Goal: Information Seeking & Learning: Learn about a topic

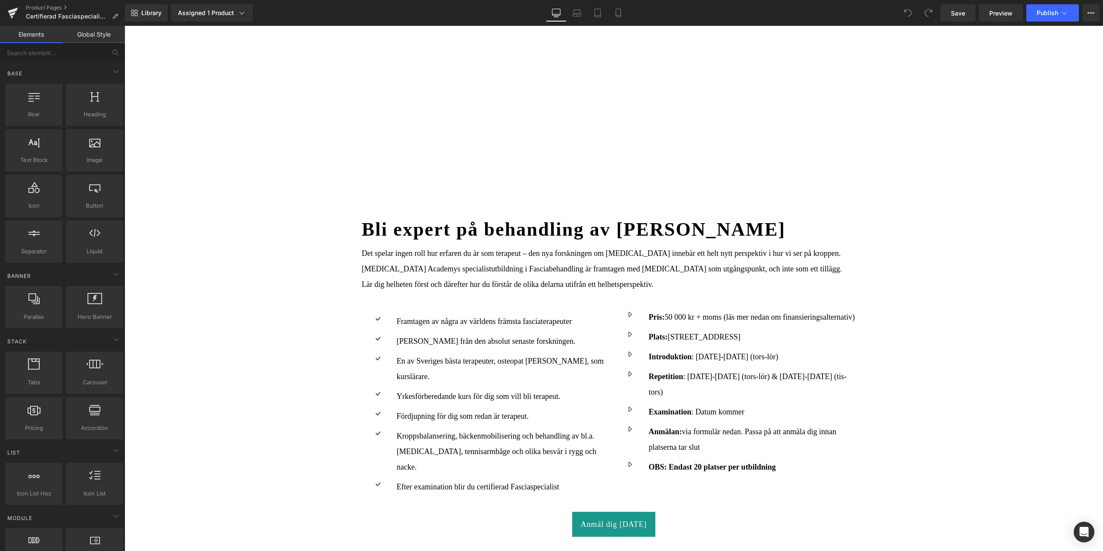
scroll to position [517, 0]
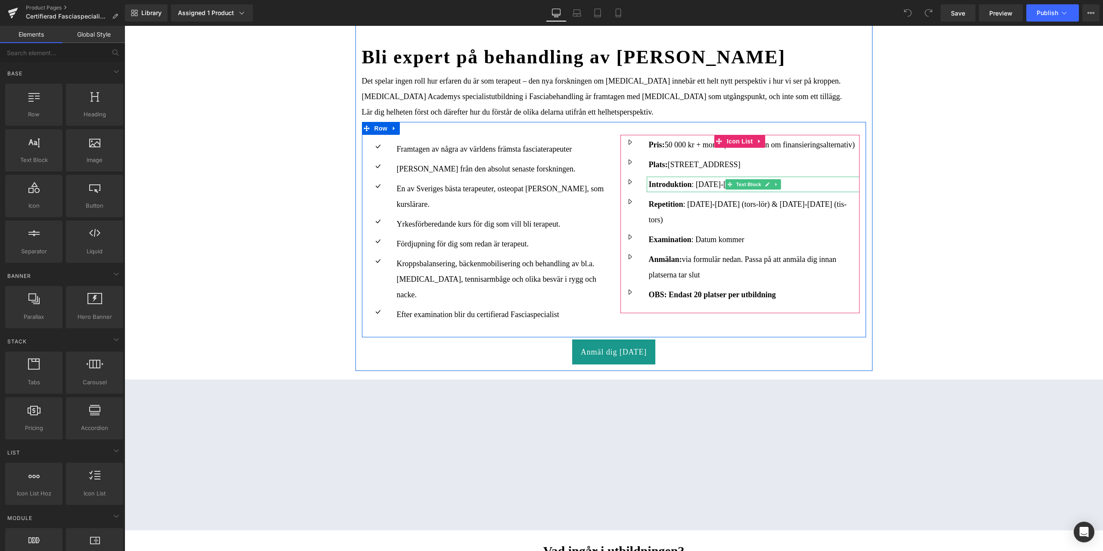
click at [699, 181] on p "Introduktion : [DATE]-[DATE] (tors-lör)" at bounding box center [754, 185] width 211 height 16
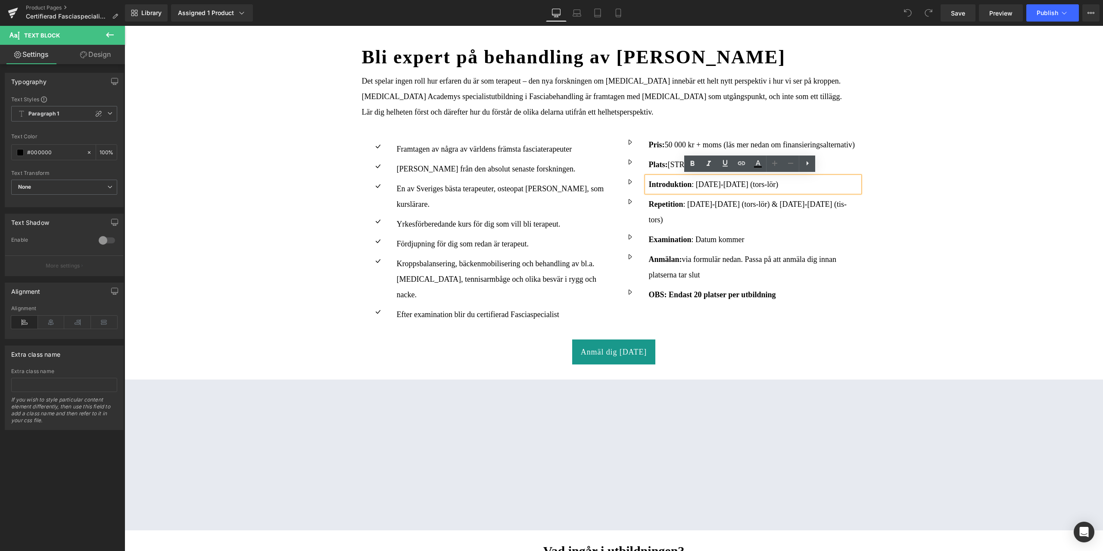
click at [697, 185] on p "Introduktion : [DATE]-[DATE] (tors-lör)" at bounding box center [754, 185] width 211 height 16
click at [697, 198] on p "Repetition : [DATE]-[DATE] (tors-lör) & [DATE]-[DATE] (tis-tors)" at bounding box center [754, 211] width 211 height 31
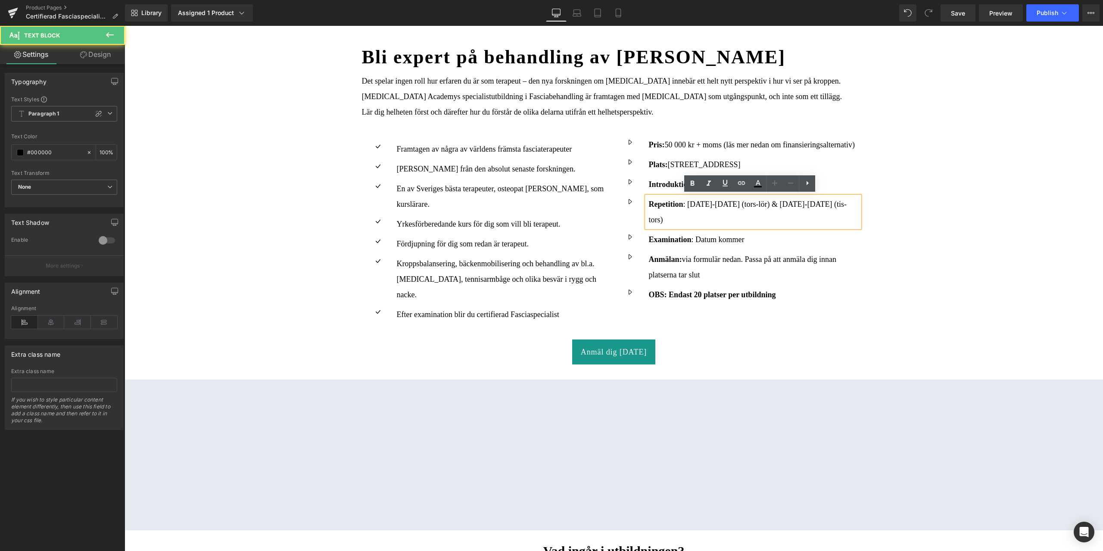
click at [695, 204] on p "Repetition : [DATE]-[DATE] (tors-lör) & [DATE]-[DATE] (tis-tors)" at bounding box center [754, 211] width 211 height 31
click at [775, 202] on p "Repetition : [DATE]-[DATE] (tors-lör) & [DATE]-[DATE] (tis-tors)" at bounding box center [754, 211] width 211 height 31
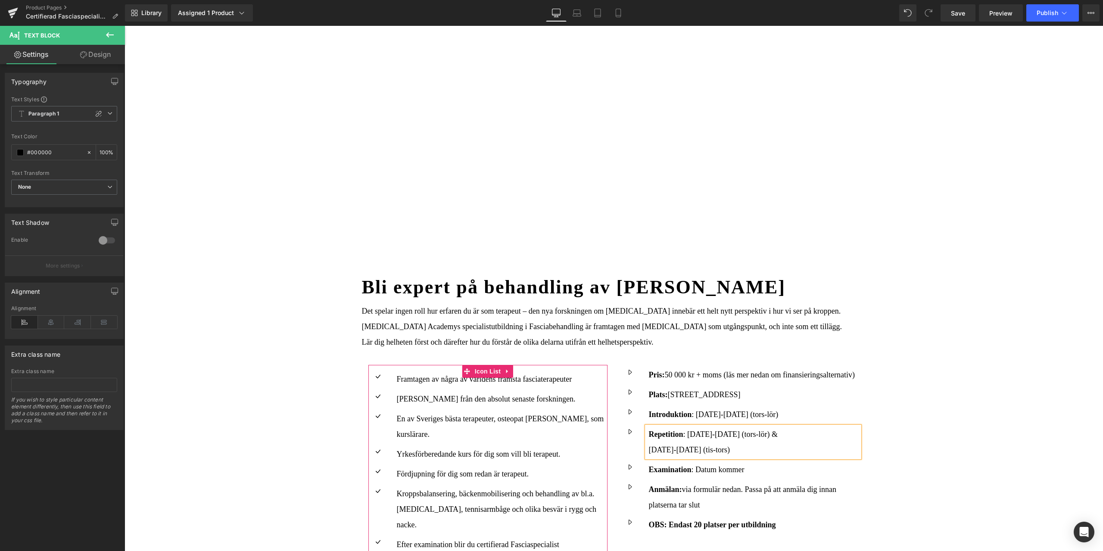
scroll to position [502, 0]
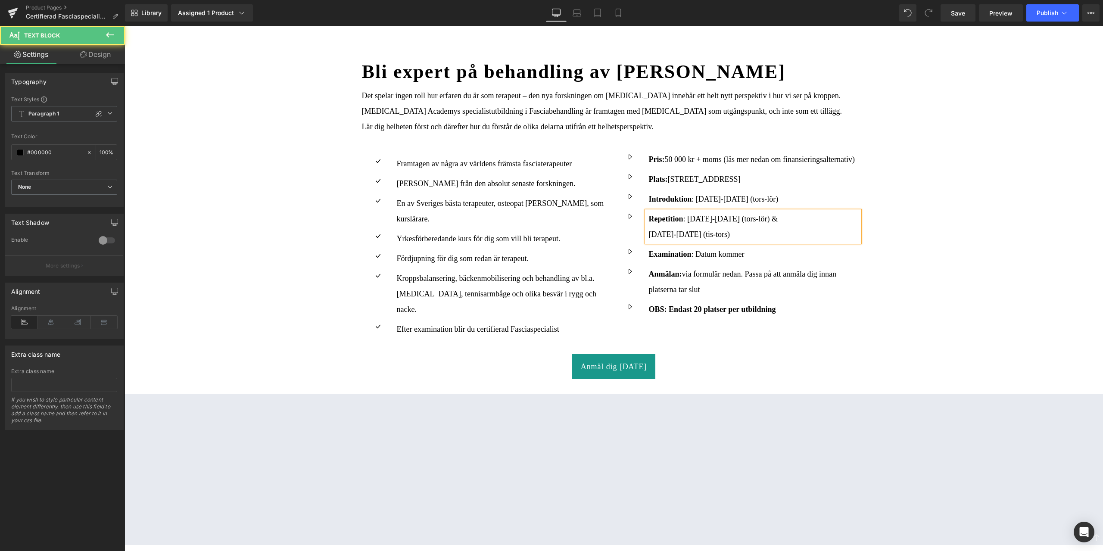
click at [661, 233] on p "[DATE]-[DATE] (tis-tors)" at bounding box center [754, 235] width 211 height 16
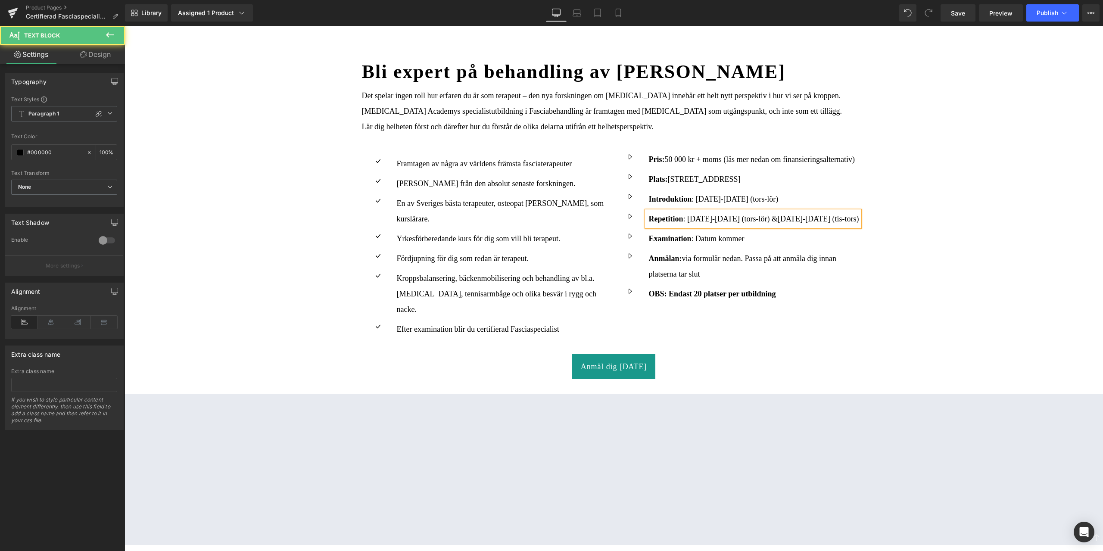
click at [838, 218] on span "[DATE]-[DATE] (tis-tors)" at bounding box center [818, 219] width 81 height 9
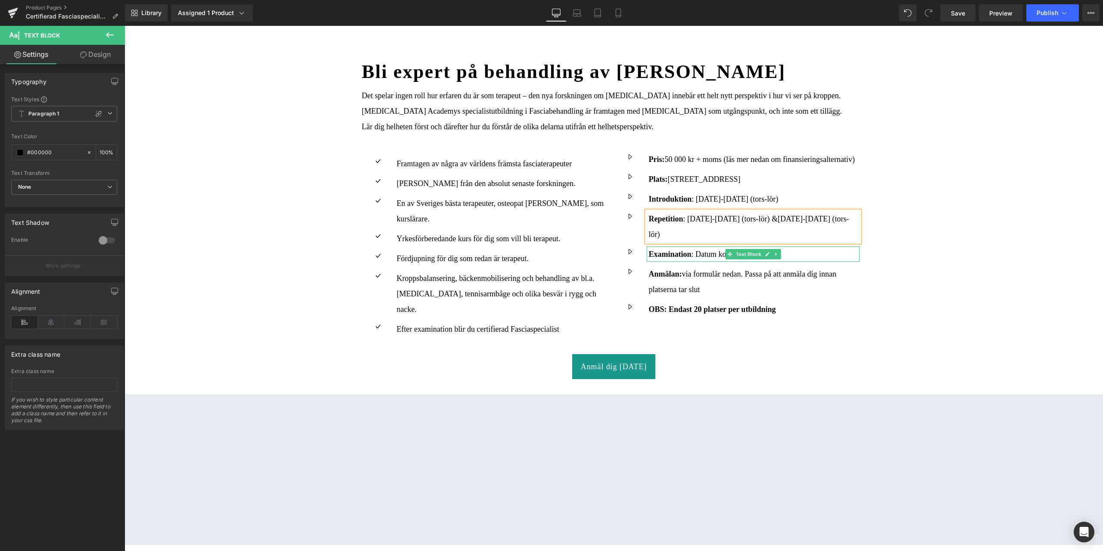
drag, startPoint x: 693, startPoint y: 254, endPoint x: 779, endPoint y: 296, distance: 95.6
click at [693, 254] on p "Examination : Datum kommer" at bounding box center [754, 254] width 211 height 16
click at [694, 250] on p "Examination : Datum kommer" at bounding box center [754, 254] width 211 height 16
click at [1039, 16] on button "Publish" at bounding box center [1052, 12] width 53 height 17
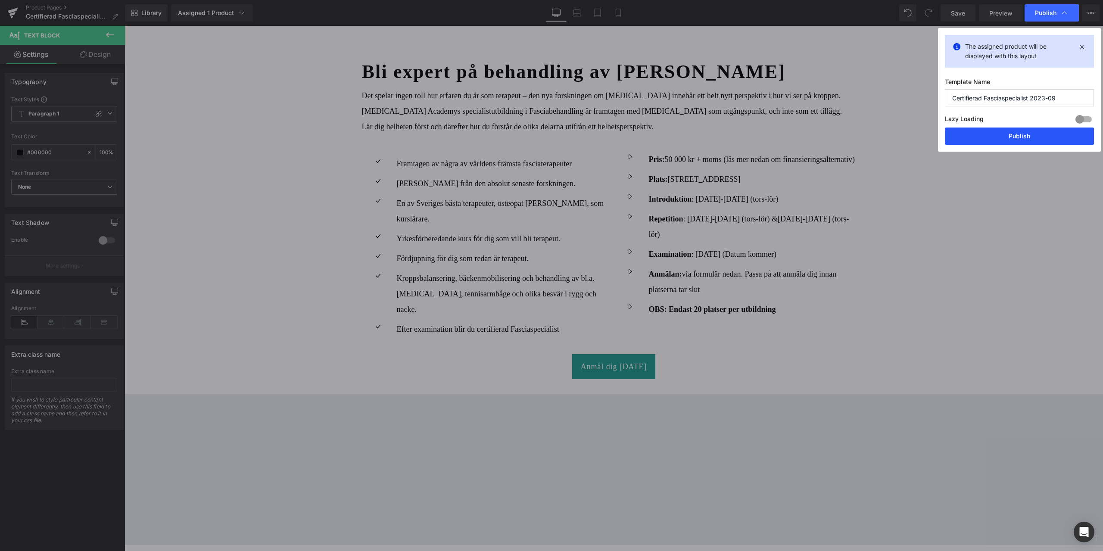
click at [1069, 137] on button "Publish" at bounding box center [1019, 136] width 149 height 17
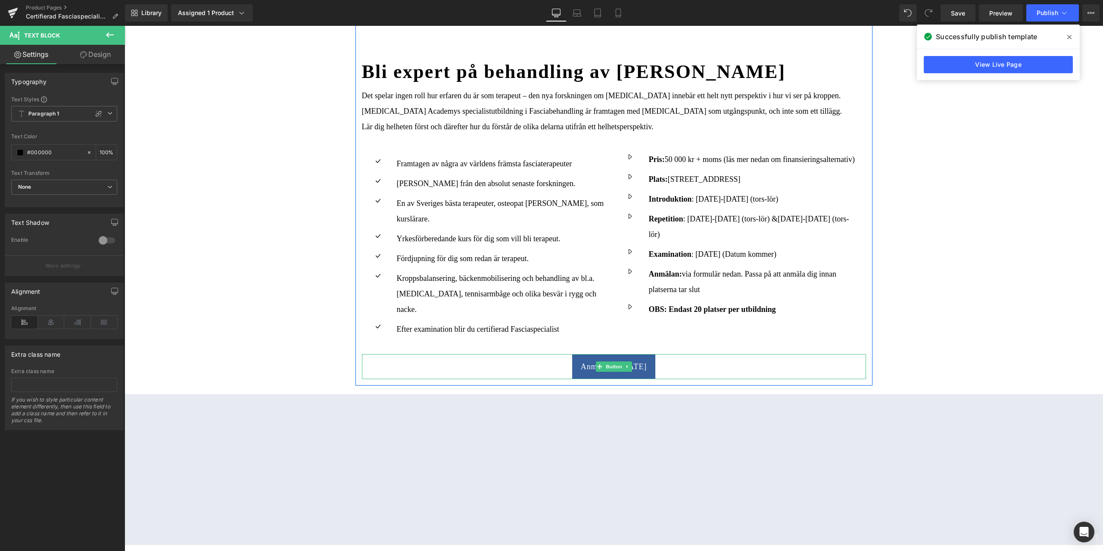
click at [629, 363] on span "Anmäl dig [DATE]" at bounding box center [614, 367] width 66 height 8
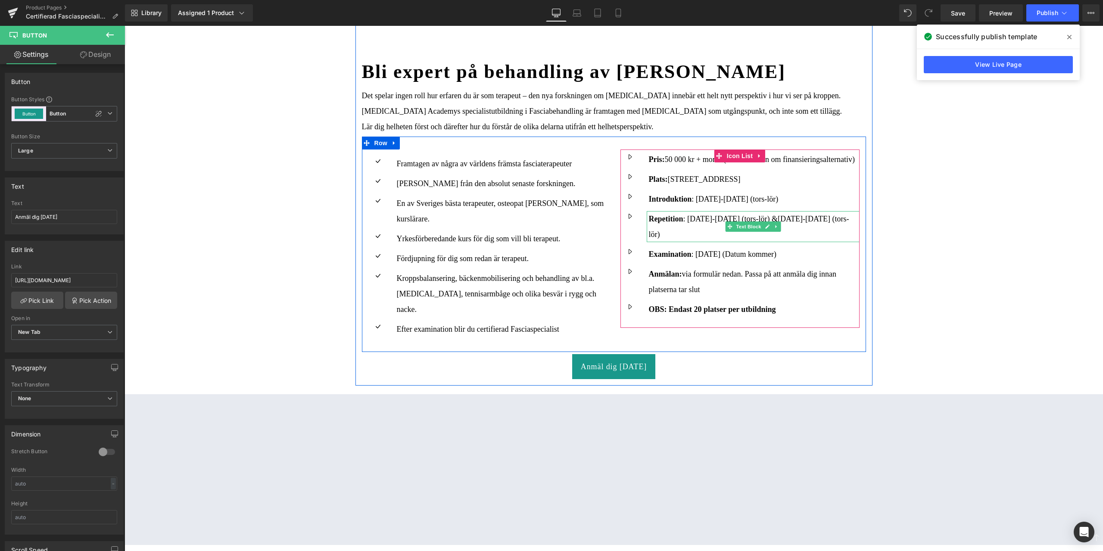
click at [730, 226] on span at bounding box center [729, 226] width 9 height 10
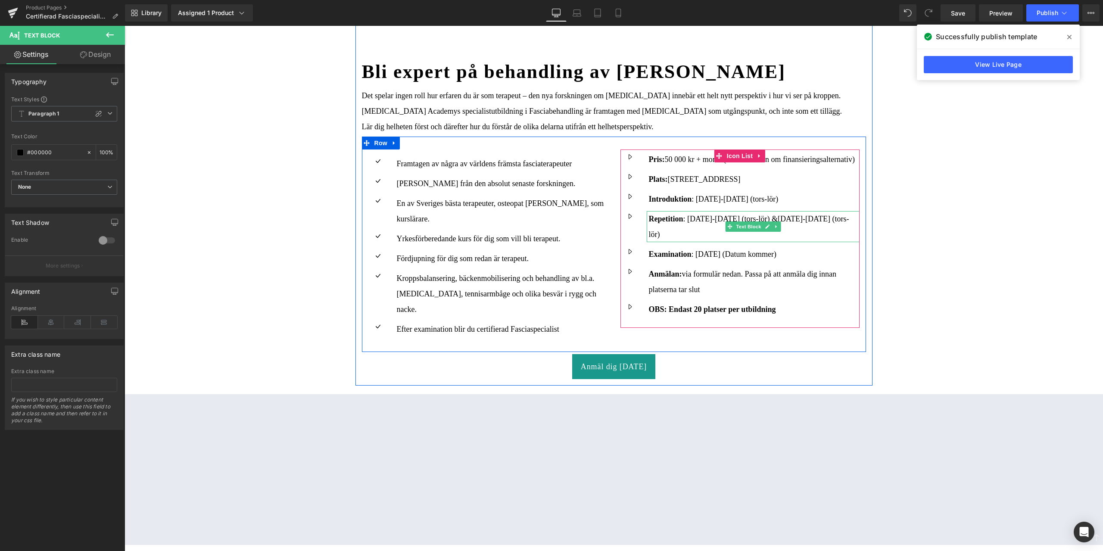
click at [703, 217] on p "Repetition : [DATE]-[DATE] (tors-lör) & [DATE]-[DATE] (tors-lör)" at bounding box center [754, 226] width 211 height 31
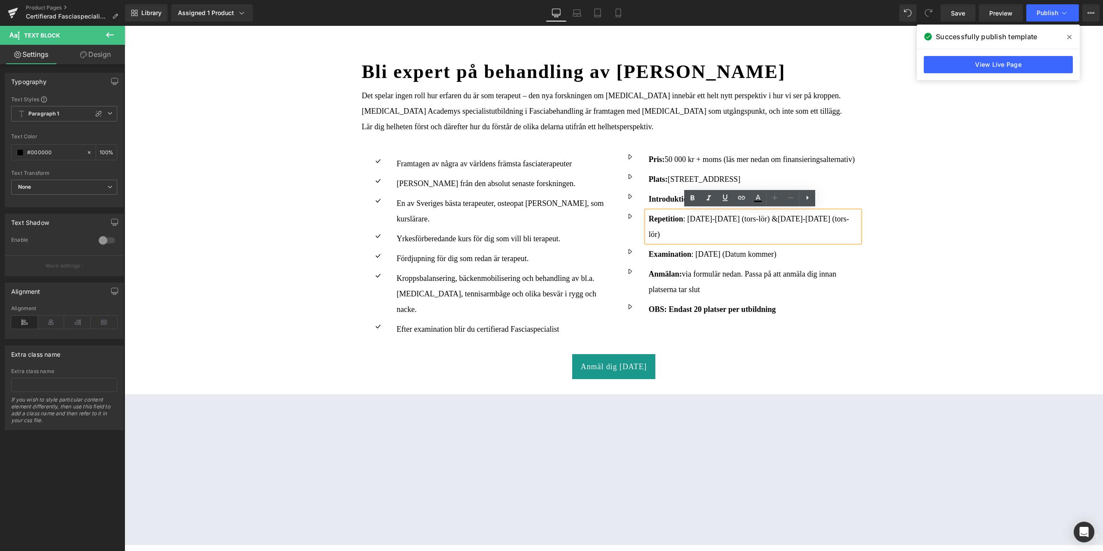
click at [735, 217] on p "Repetition : [DATE]-[DATE] (tors-lör) & [DATE]-[DATE] (tors-lör)" at bounding box center [754, 226] width 211 height 31
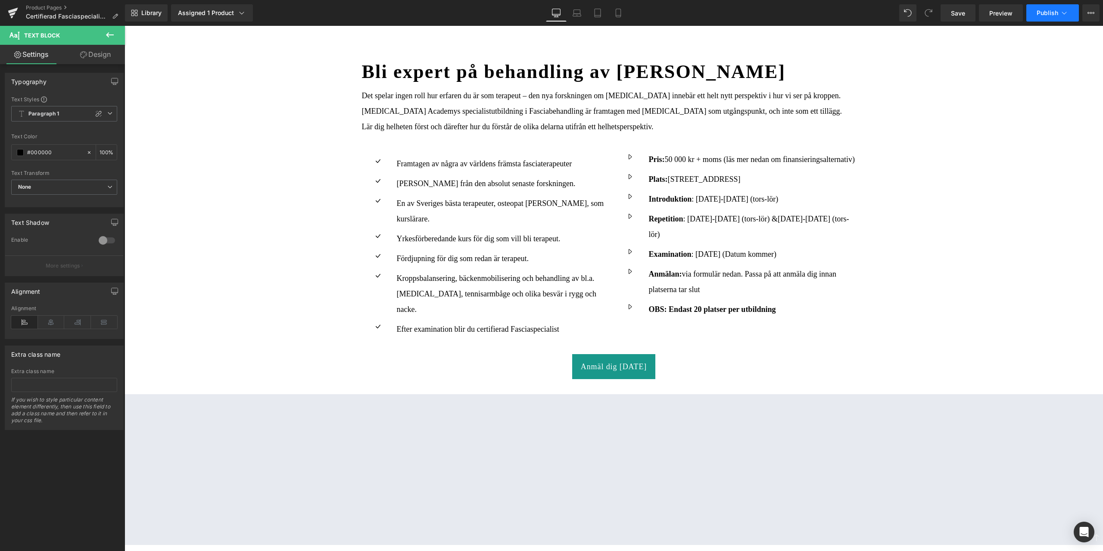
click at [1050, 11] on span "Publish" at bounding box center [1048, 12] width 22 height 7
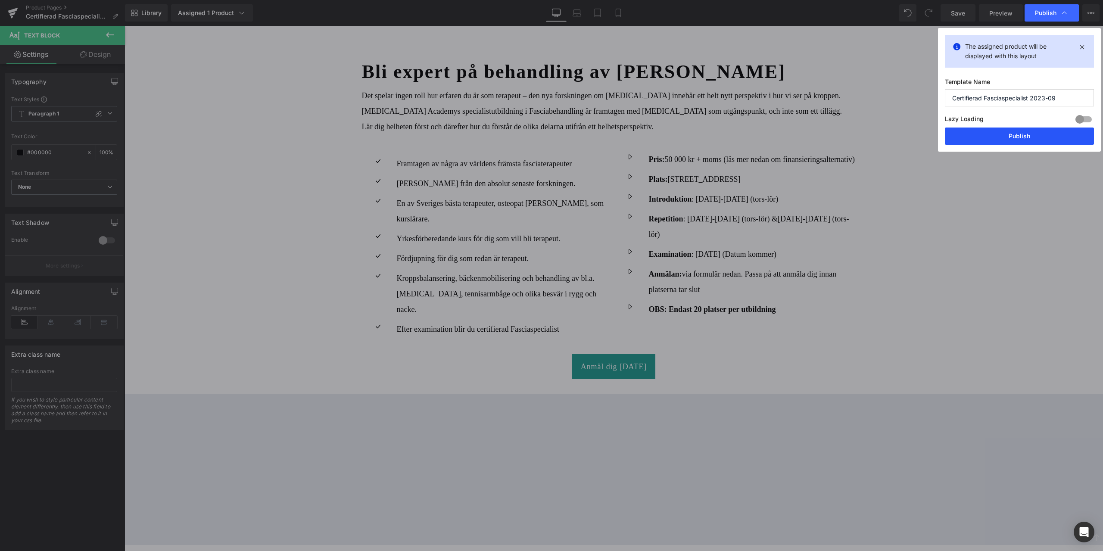
drag, startPoint x: 990, startPoint y: 142, endPoint x: 577, endPoint y: 34, distance: 426.2
click at [990, 142] on button "Publish" at bounding box center [1019, 136] width 149 height 17
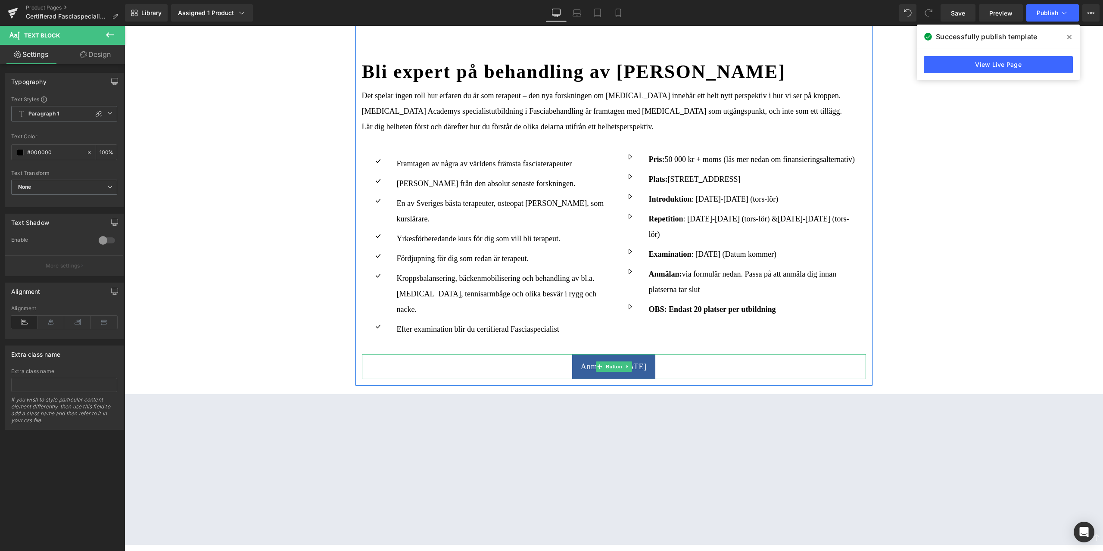
click at [636, 357] on link "Anmäl dig [DATE]" at bounding box center [613, 366] width 83 height 25
